Goal: Feedback & Contribution: Contribute content

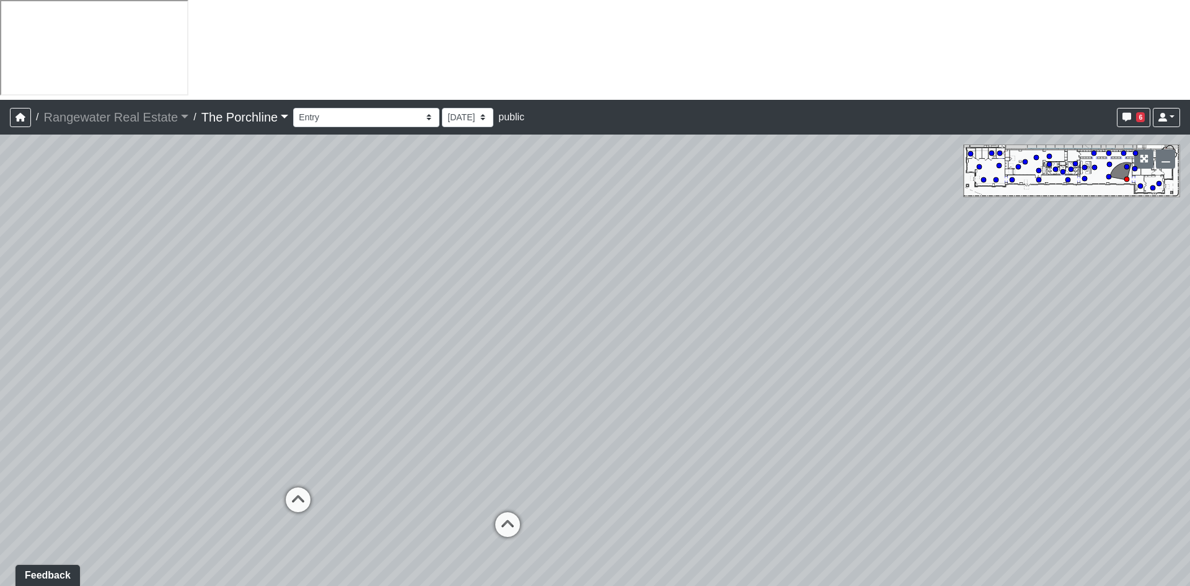
drag, startPoint x: 383, startPoint y: 313, endPoint x: 498, endPoint y: 343, distance: 119.0
click at [194, 337] on div "Loading... Seating Loading... Mailroom Entry Loading... Lounge Entry Loading...…" at bounding box center [595, 409] width 1190 height 551
drag, startPoint x: 923, startPoint y: 355, endPoint x: 546, endPoint y: 273, distance: 386.2
click at [546, 273] on div "Loading... Seating Loading... Mailroom Entry Loading... Lounge Entry Loading...…" at bounding box center [595, 409] width 1190 height 551
click at [602, 512] on icon at bounding box center [593, 530] width 37 height 37
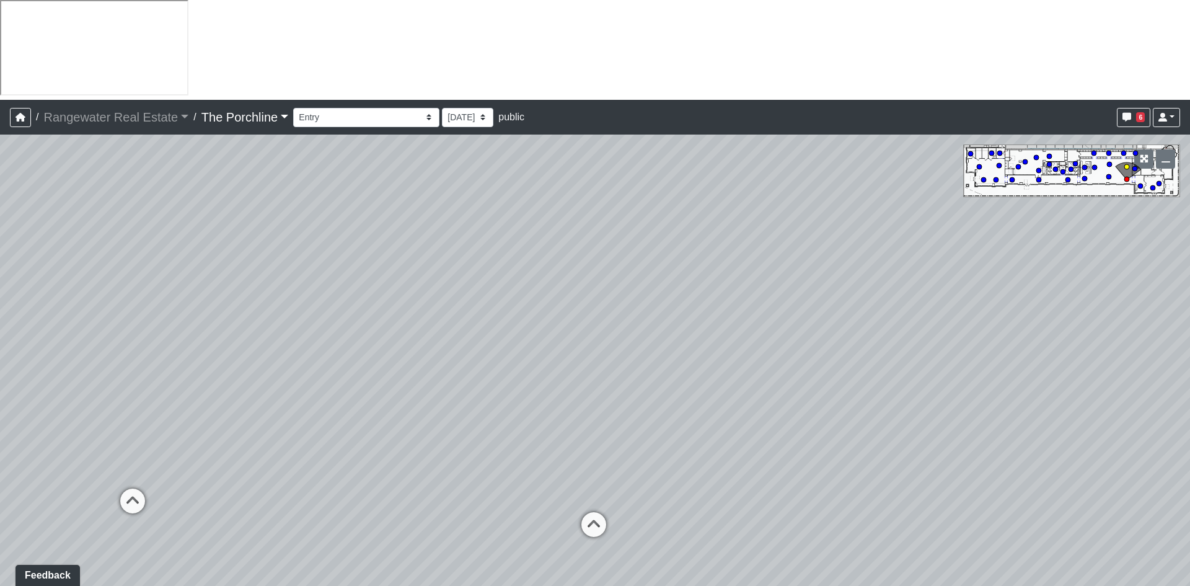
select select "vU75fXnQKgYPjQS2hB74VF"
drag, startPoint x: 964, startPoint y: 369, endPoint x: 188, endPoint y: 331, distance: 776.8
click at [188, 331] on div "Loading... Seating Loading... Mailroom Entry Loading... Lounge Entry Loading...…" at bounding box center [595, 409] width 1190 height 551
drag, startPoint x: 757, startPoint y: 286, endPoint x: 829, endPoint y: 338, distance: 89.1
click at [855, 337] on div "Loading... Seating Loading... Mailroom Entry Loading... Lounge Entry Loading...…" at bounding box center [595, 409] width 1190 height 551
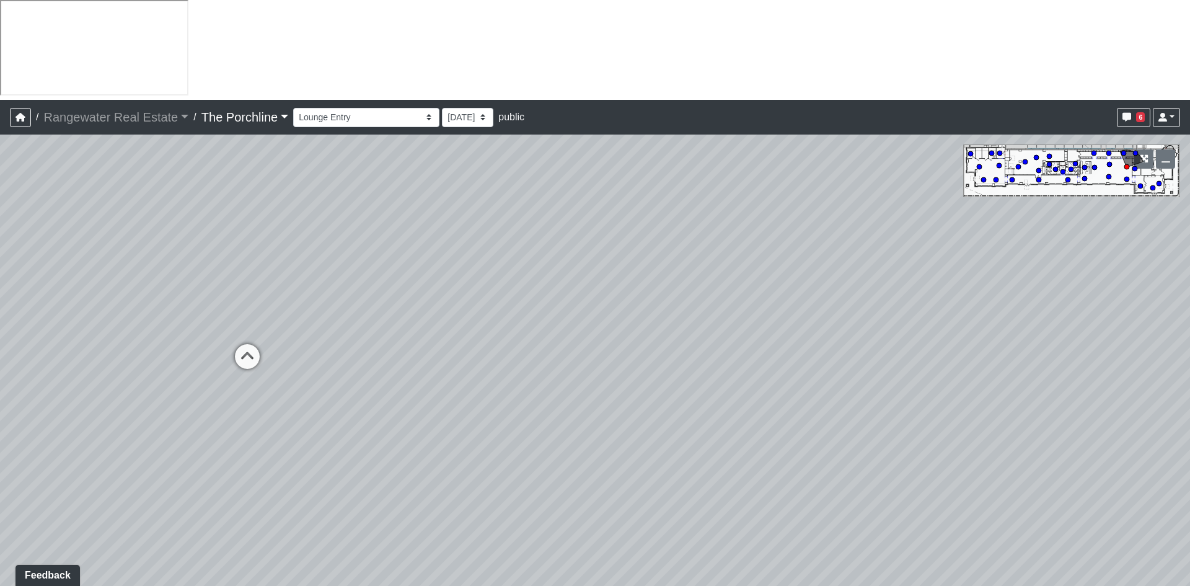
drag, startPoint x: 491, startPoint y: 293, endPoint x: 969, endPoint y: 312, distance: 477.6
click at [969, 312] on div "Loading... Seating Loading... Mailroom Entry Loading... Lounge Entry Loading...…" at bounding box center [595, 409] width 1190 height 551
click at [562, 195] on li "Add comment" at bounding box center [630, 190] width 160 height 19
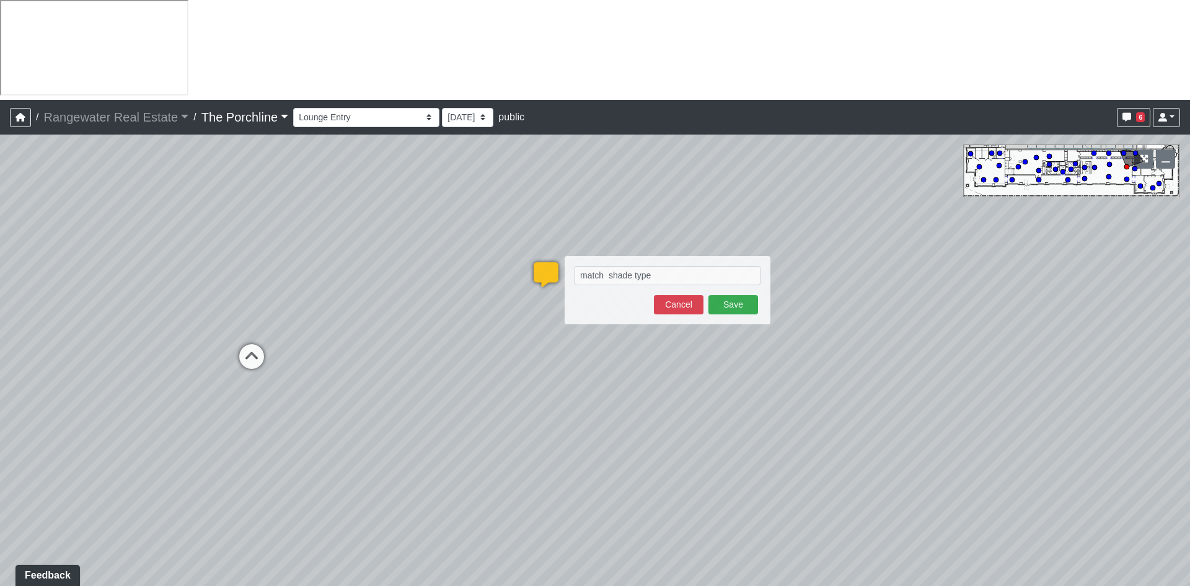
type textarea "match shade type"
click at [662, 295] on button "Cancel" at bounding box center [679, 304] width 50 height 19
